Goal: Information Seeking & Learning: Learn about a topic

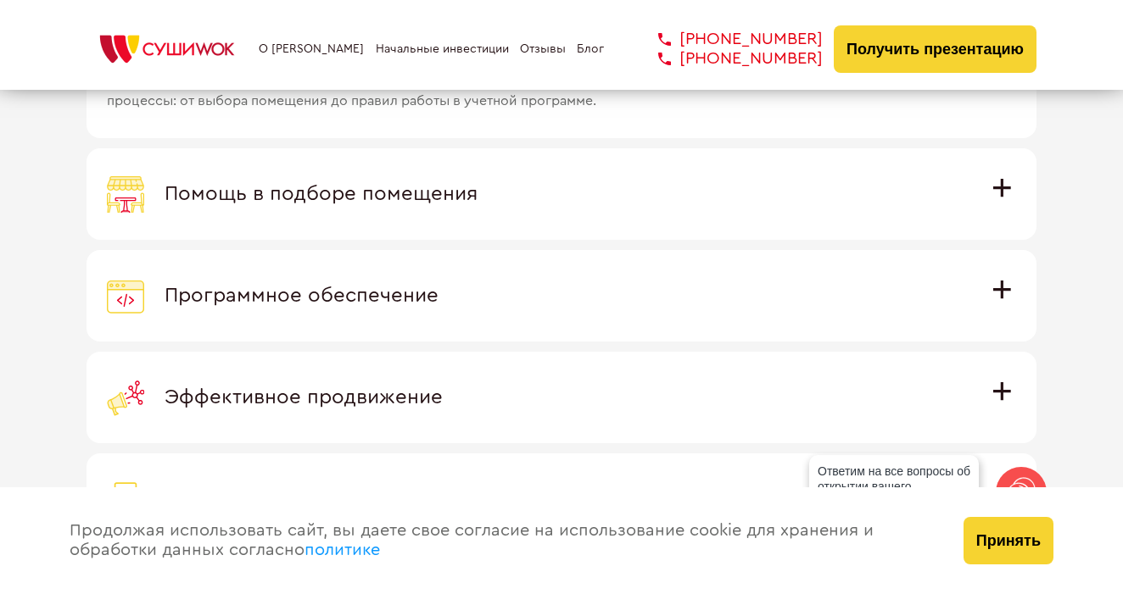
scroll to position [4798, 0]
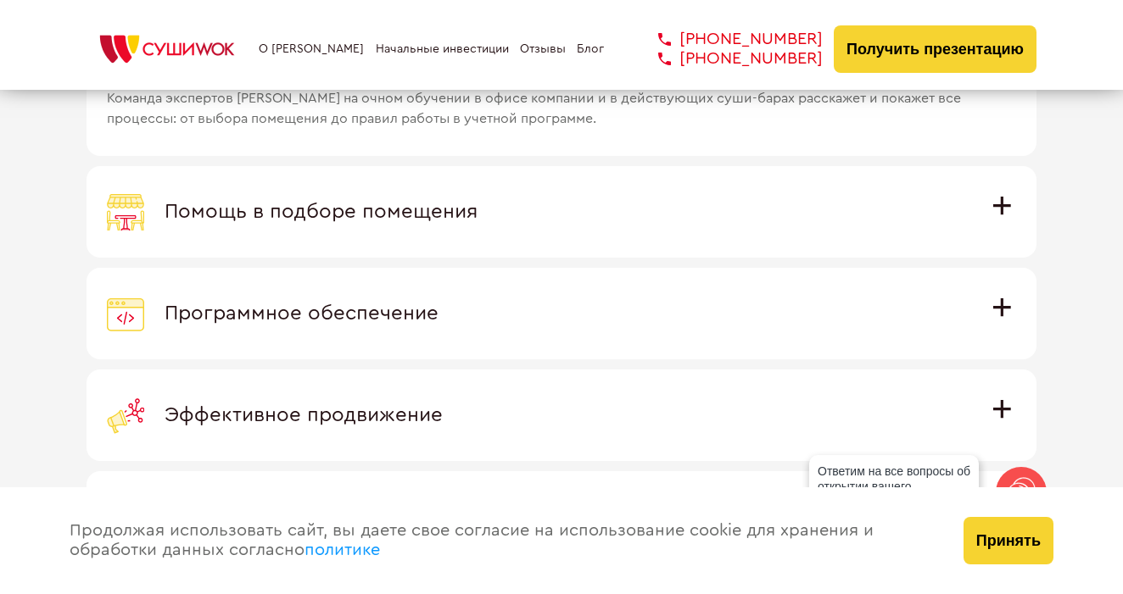
click at [336, 295] on div "Программное обеспечение" at bounding box center [561, 313] width 909 height 37
click at [0, 0] on input "Программное обеспечение Программное обеспечение разработано специально для [PER…" at bounding box center [0, 0] width 0 height 0
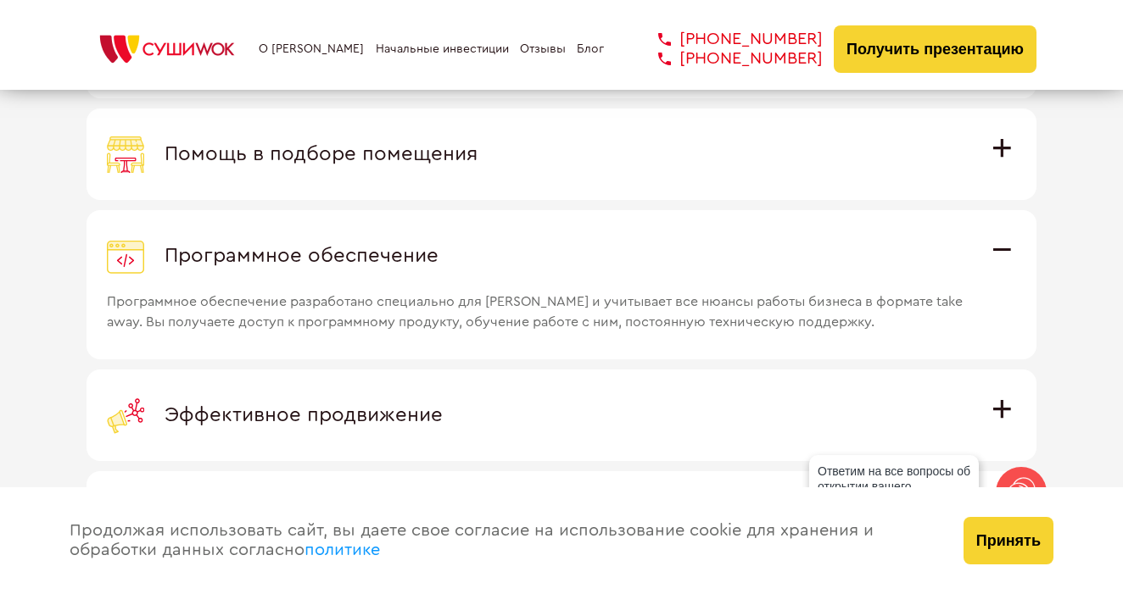
click at [367, 165] on div "Помощь в подборе помещения" at bounding box center [561, 154] width 909 height 37
click at [0, 0] on input "Помощь в подборе помещения Наши специалисты оценят варианты помещения в вашем г…" at bounding box center [0, 0] width 0 height 0
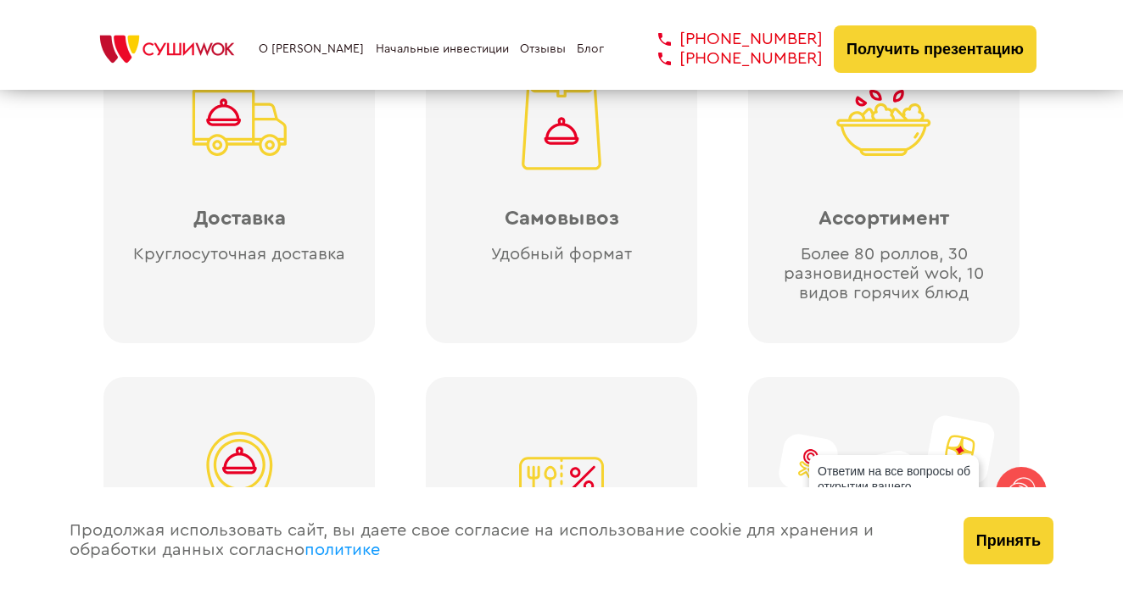
scroll to position [3903, 0]
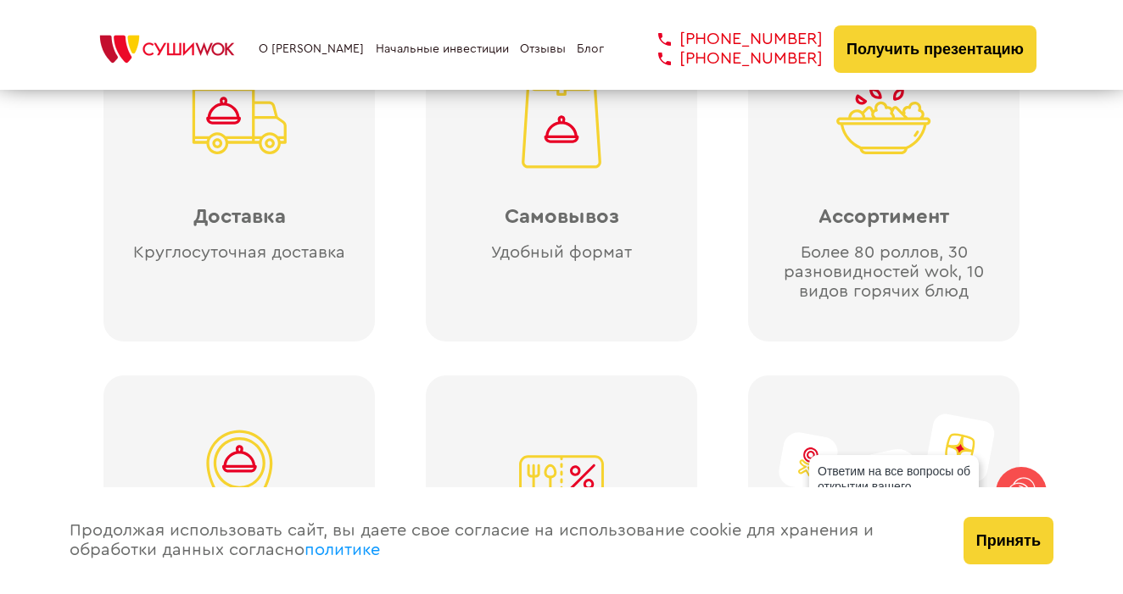
click at [1107, 326] on div "Покупатели ждут [PERSON_NAME] в своем доме ВОСТРЕБОВАННЫЙ ФОРМАТ Доставка Кругл…" at bounding box center [561, 285] width 1123 height 860
click at [1110, 335] on div "Покупатели ждут [PERSON_NAME] в своем доме ВОСТРЕБОВАННЫЙ ФОРМАТ Доставка Кругл…" at bounding box center [561, 285] width 1123 height 860
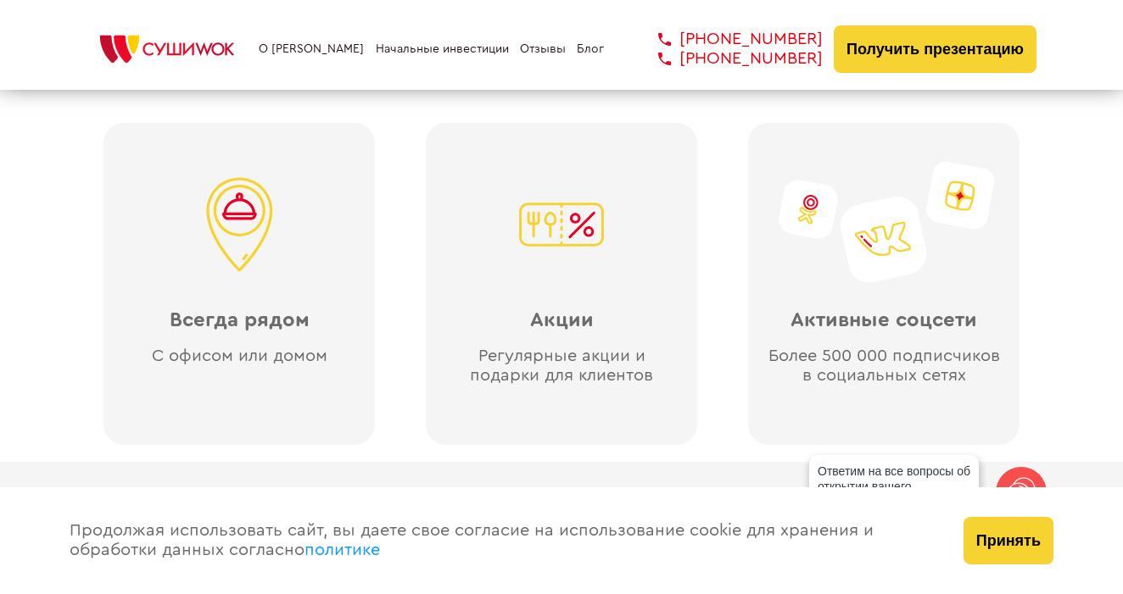
scroll to position [4168, 0]
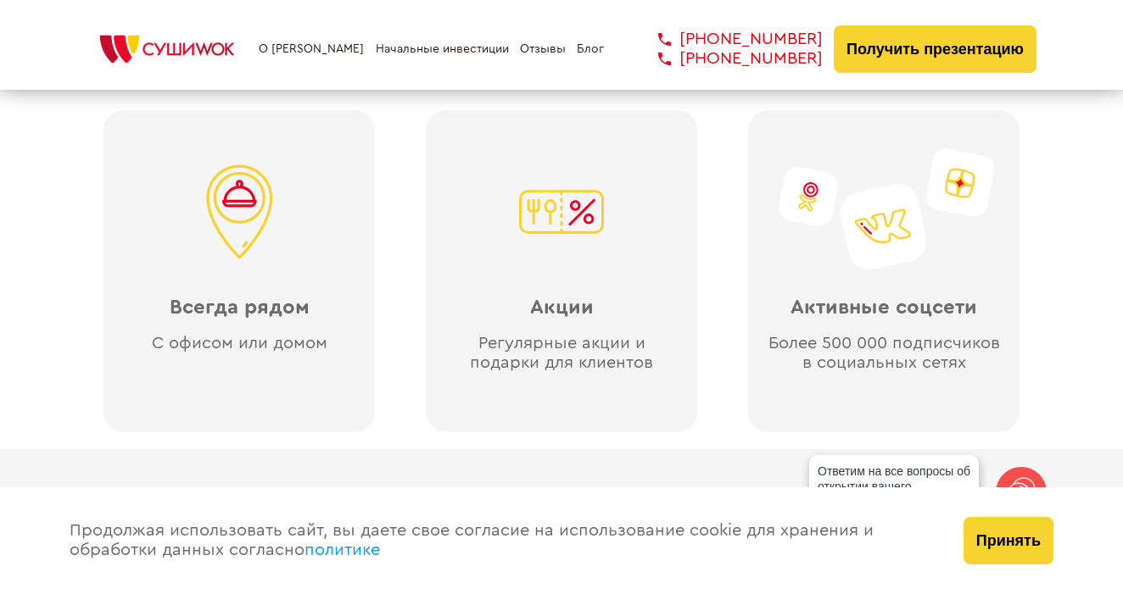
click at [1097, 264] on div "Покупатели ждут [PERSON_NAME] в своем доме ВОСТРЕБОВАННЫЙ ФОРМАТ Доставка Кругл…" at bounding box center [561, 20] width 1123 height 860
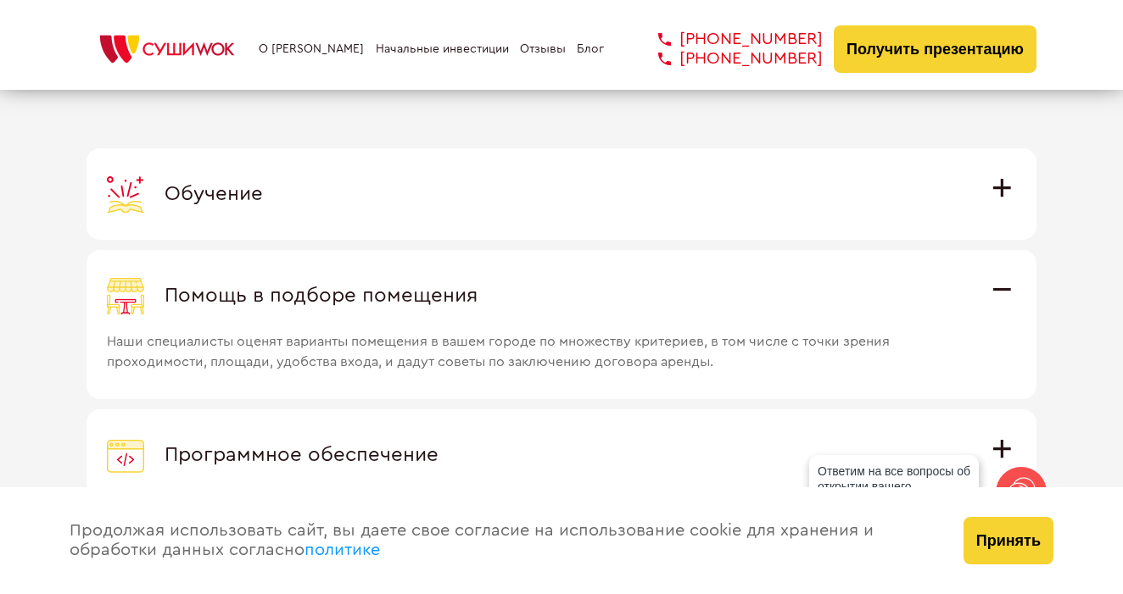
scroll to position [4646, 0]
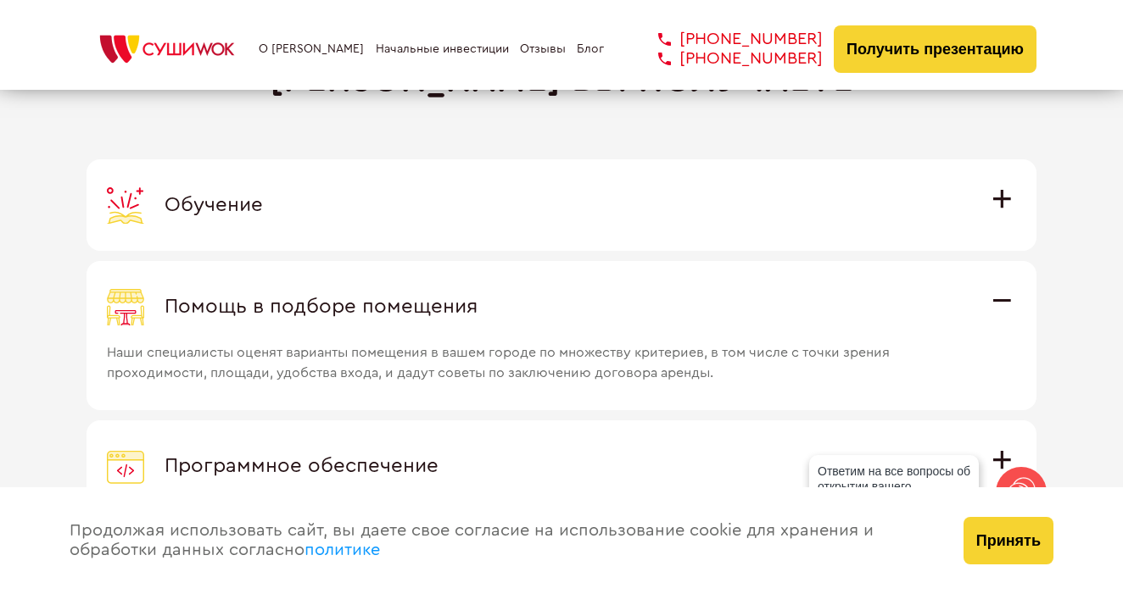
click at [294, 196] on div "Обучение" at bounding box center [561, 205] width 909 height 37
click at [0, 0] on input "Обучение Команда экспертов Суши Wok на очном обучении в офисе компании и в дейс…" at bounding box center [0, 0] width 0 height 0
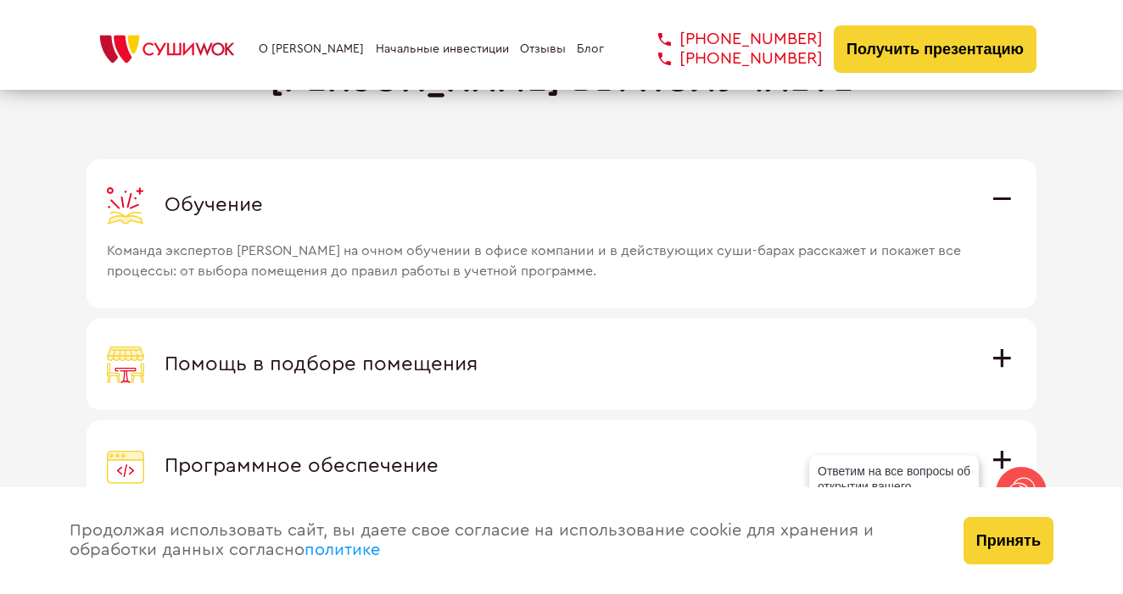
click at [345, 373] on div "Помощь в подборе помещения" at bounding box center [561, 364] width 909 height 37
click at [0, 0] on input "Помощь в подборе помещения Наши специалисты оценят варианты помещения в вашем г…" at bounding box center [0, 0] width 0 height 0
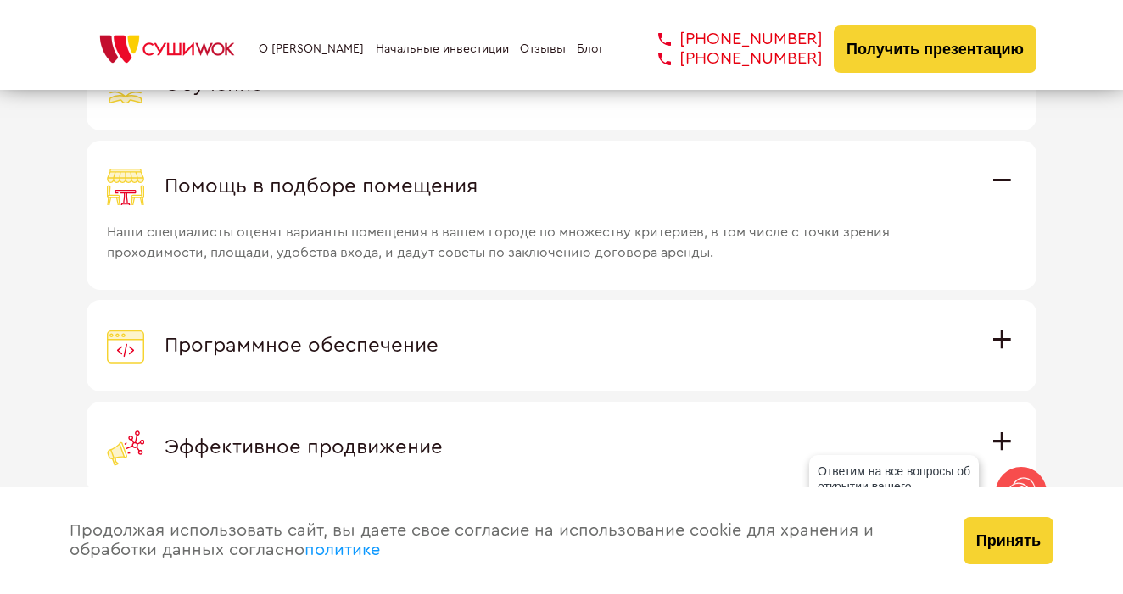
scroll to position [4766, 0]
click at [339, 343] on span "Программное обеспечение" at bounding box center [301, 346] width 274 height 20
click at [0, 0] on input "Программное обеспечение Программное обеспечение разработано специально для [PER…" at bounding box center [0, 0] width 0 height 0
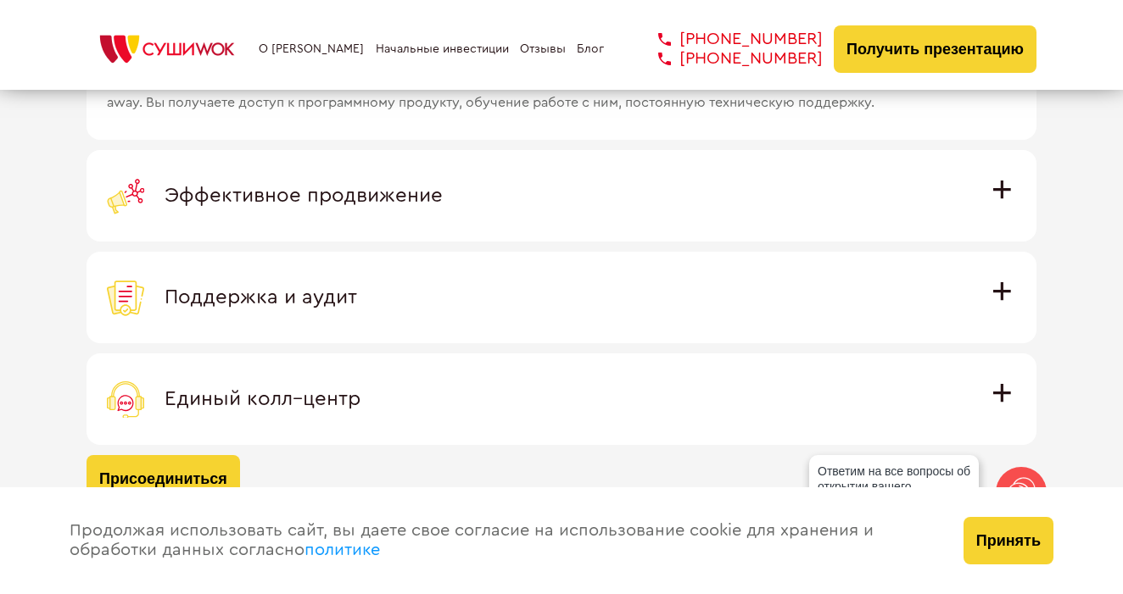
scroll to position [5078, 0]
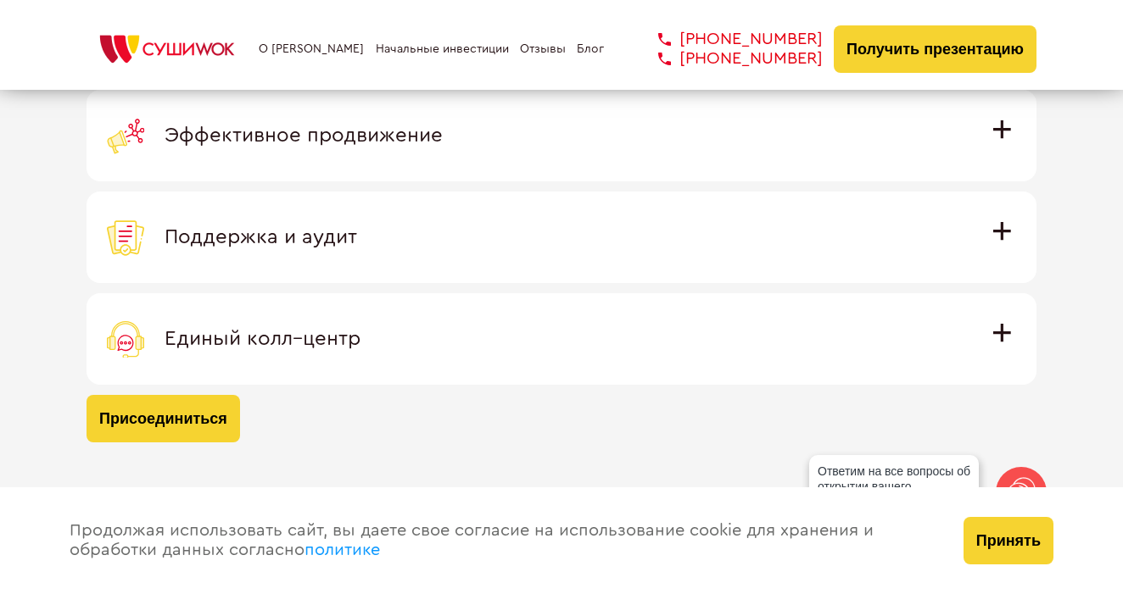
click at [332, 159] on label "Эффективное продвижение Все рекламные материалы предоставляются централизованно…" at bounding box center [561, 136] width 950 height 92
click at [0, 0] on input "Эффективное продвижение Все рекламные материалы предоставляются централизованно…" at bounding box center [0, 0] width 0 height 0
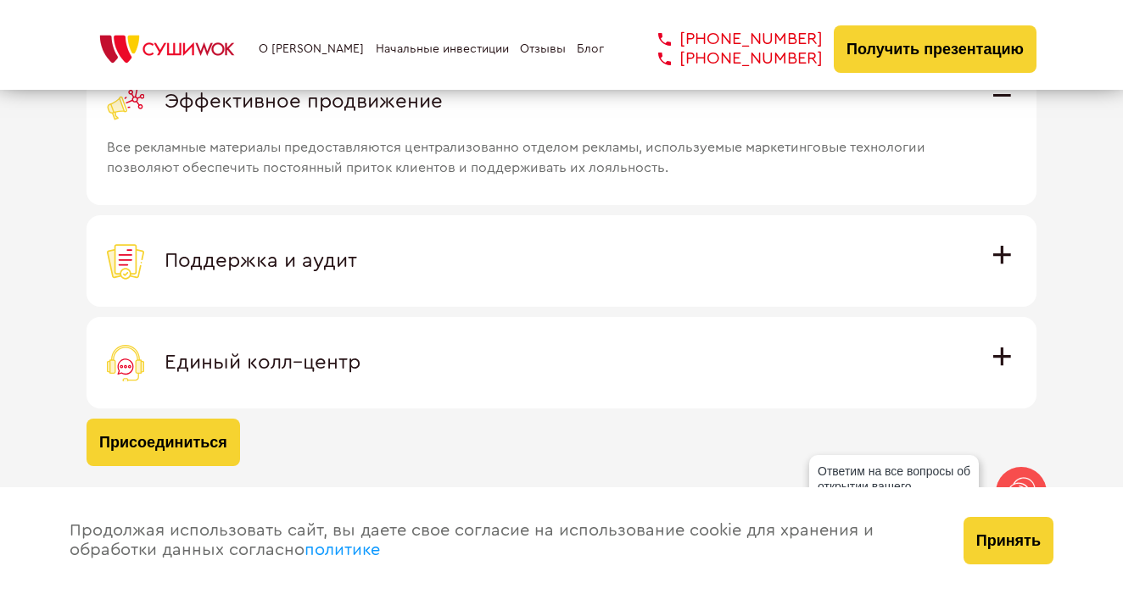
scroll to position [5053, 0]
click at [294, 266] on span "Поддержка и аудит" at bounding box center [260, 262] width 192 height 20
click at [0, 0] on input "Поддержка и аудит Аудит работы с целью поиска точек роста и постоянная поддержк…" at bounding box center [0, 0] width 0 height 0
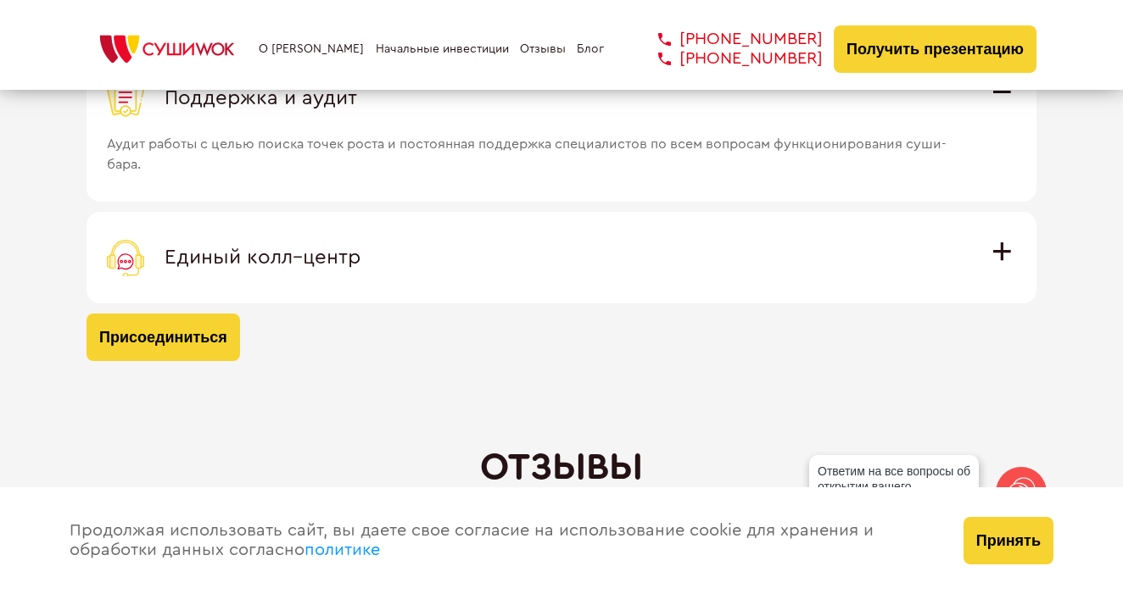
scroll to position [5153, 0]
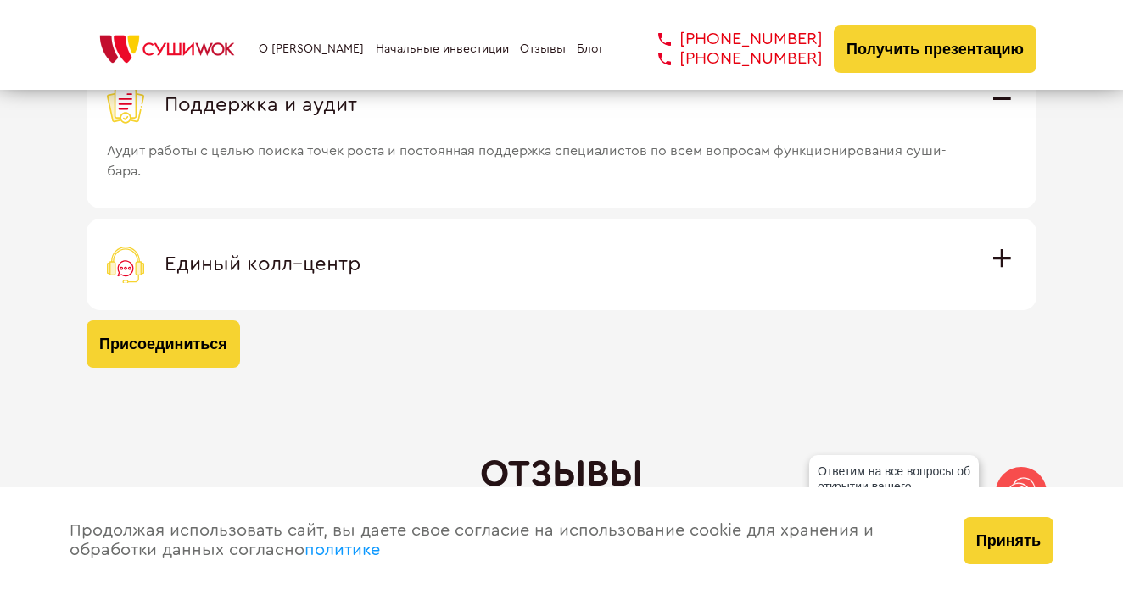
click at [270, 265] on span "Единый колл–центр" at bounding box center [262, 264] width 196 height 20
click at [0, 0] on input "Единый колл–центр Полностью интегрирован с программным обеспечением: вы не проп…" at bounding box center [0, 0] width 0 height 0
click at [270, 265] on label "Единый колл–центр Полностью интегрирован с программным обеспечением: вы не проп…" at bounding box center [561, 265] width 950 height 92
click at [0, 0] on input "Единый колл–центр Полностью интегрирован с программным обеспечением: вы не проп…" at bounding box center [0, 0] width 0 height 0
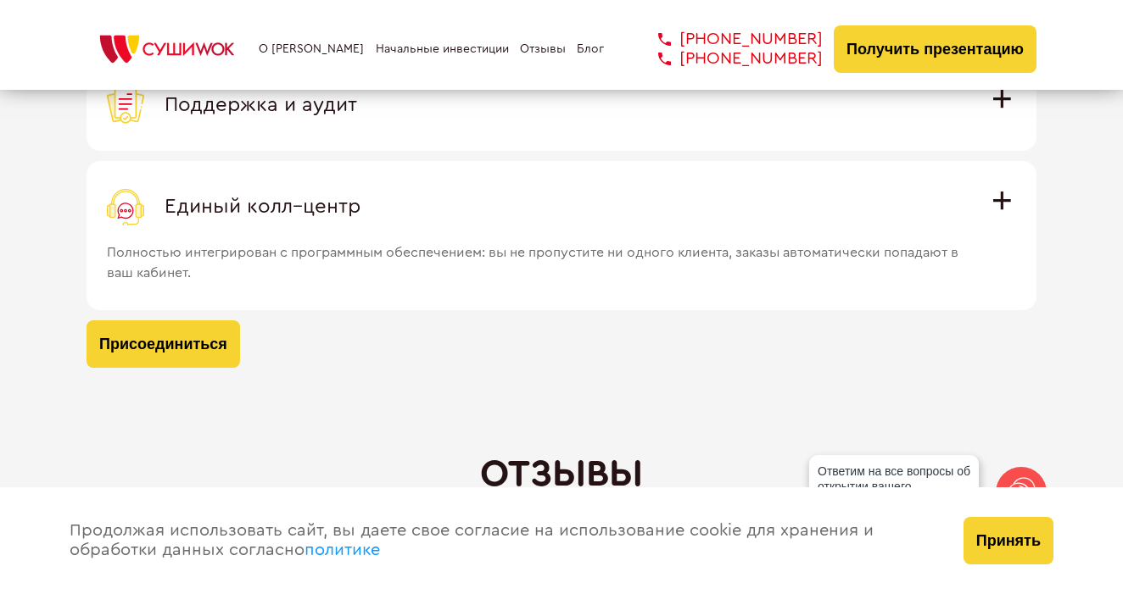
scroll to position [5223, 0]
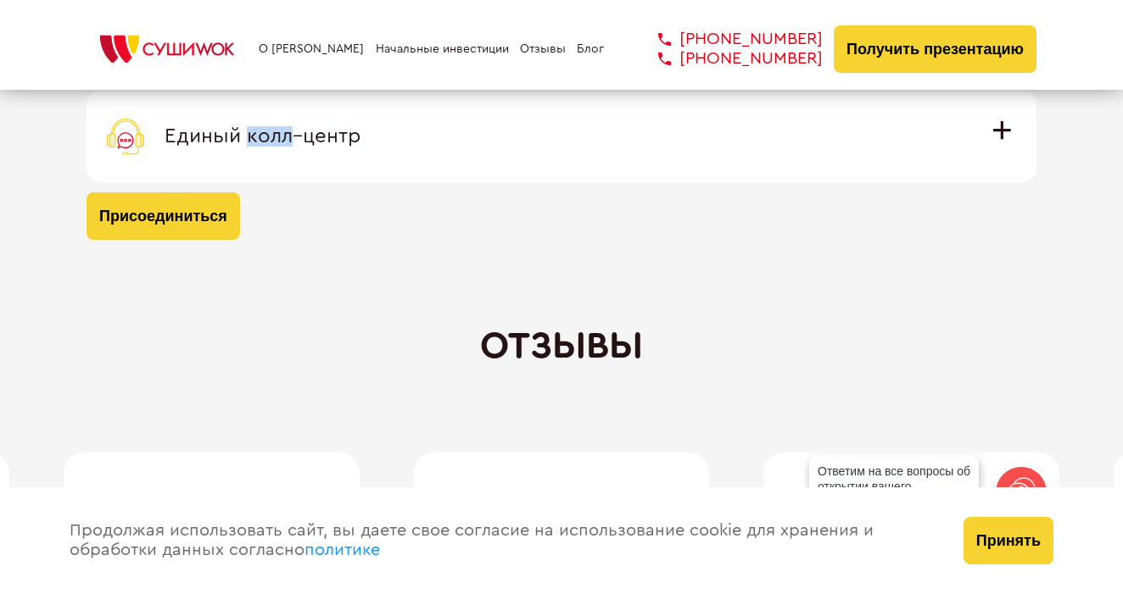
click at [343, 131] on span "Единый колл–центр" at bounding box center [262, 136] width 196 height 20
click at [0, 0] on input "Единый колл–центр Полностью интегрирован с программным обеспечением: вы не проп…" at bounding box center [0, 0] width 0 height 0
